Goal: Check status: Check status

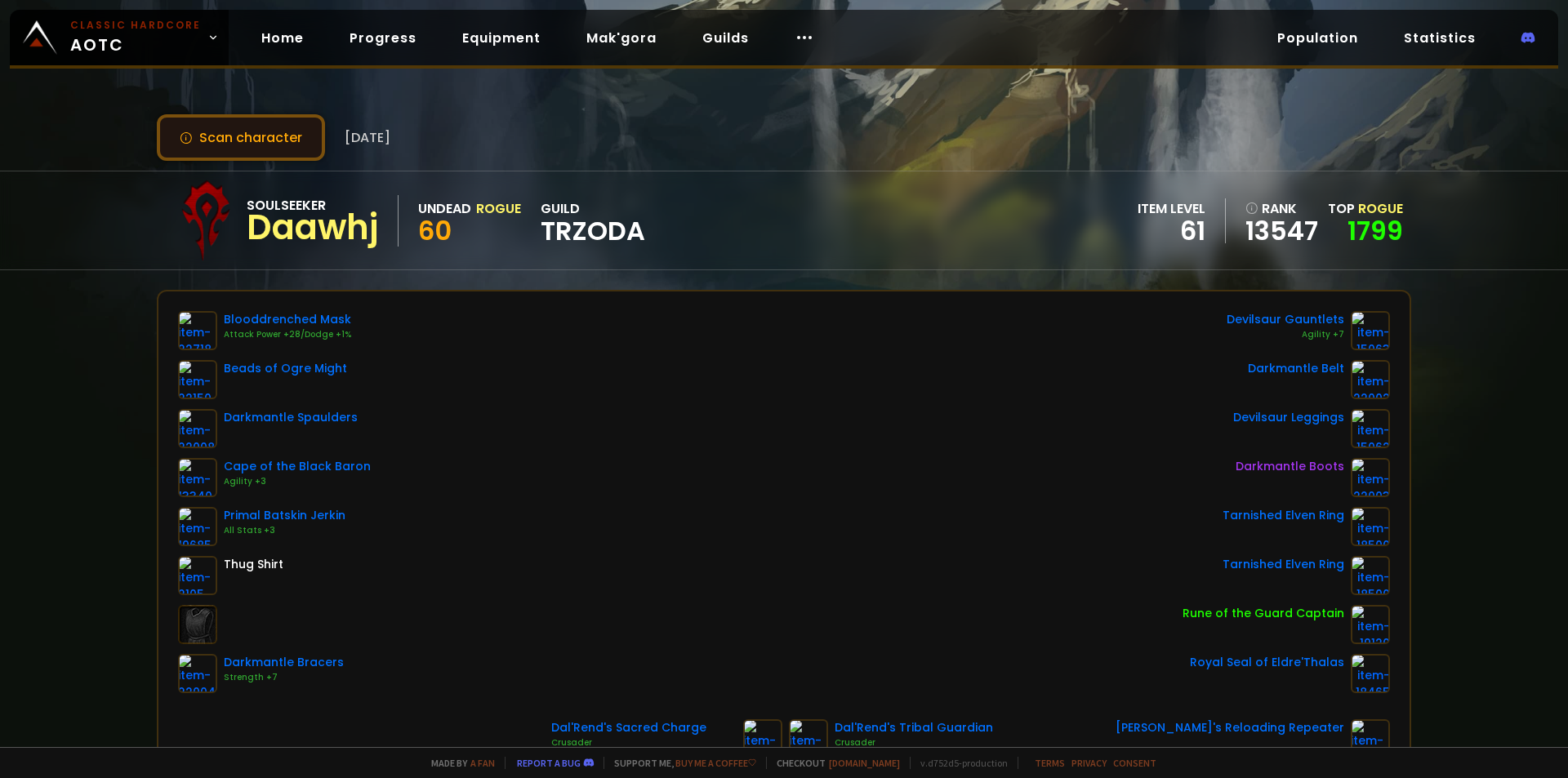
click at [312, 143] on button "Scan character" at bounding box center [241, 137] width 169 height 47
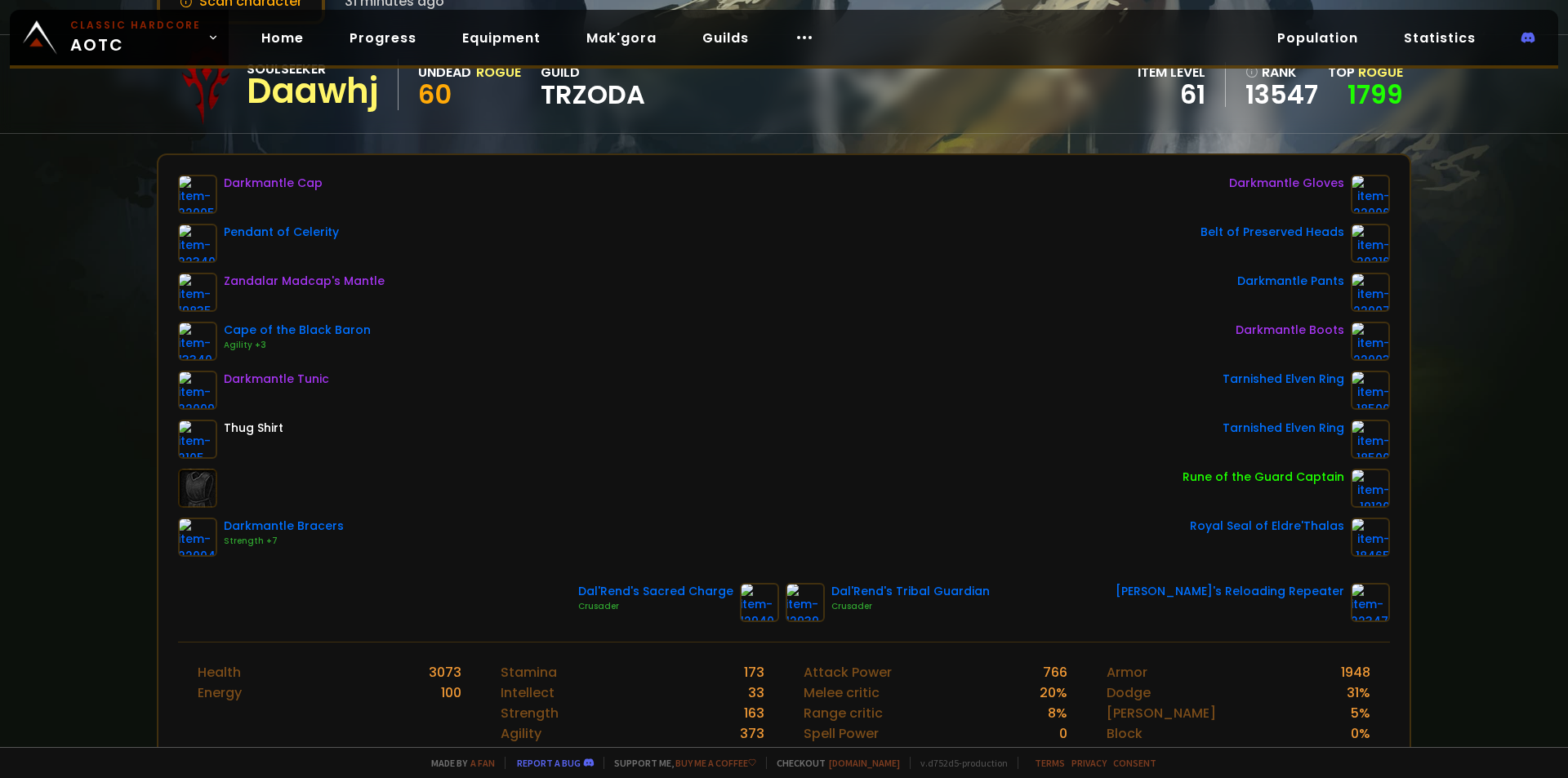
scroll to position [81, 0]
